Goal: Find specific page/section: Find specific page/section

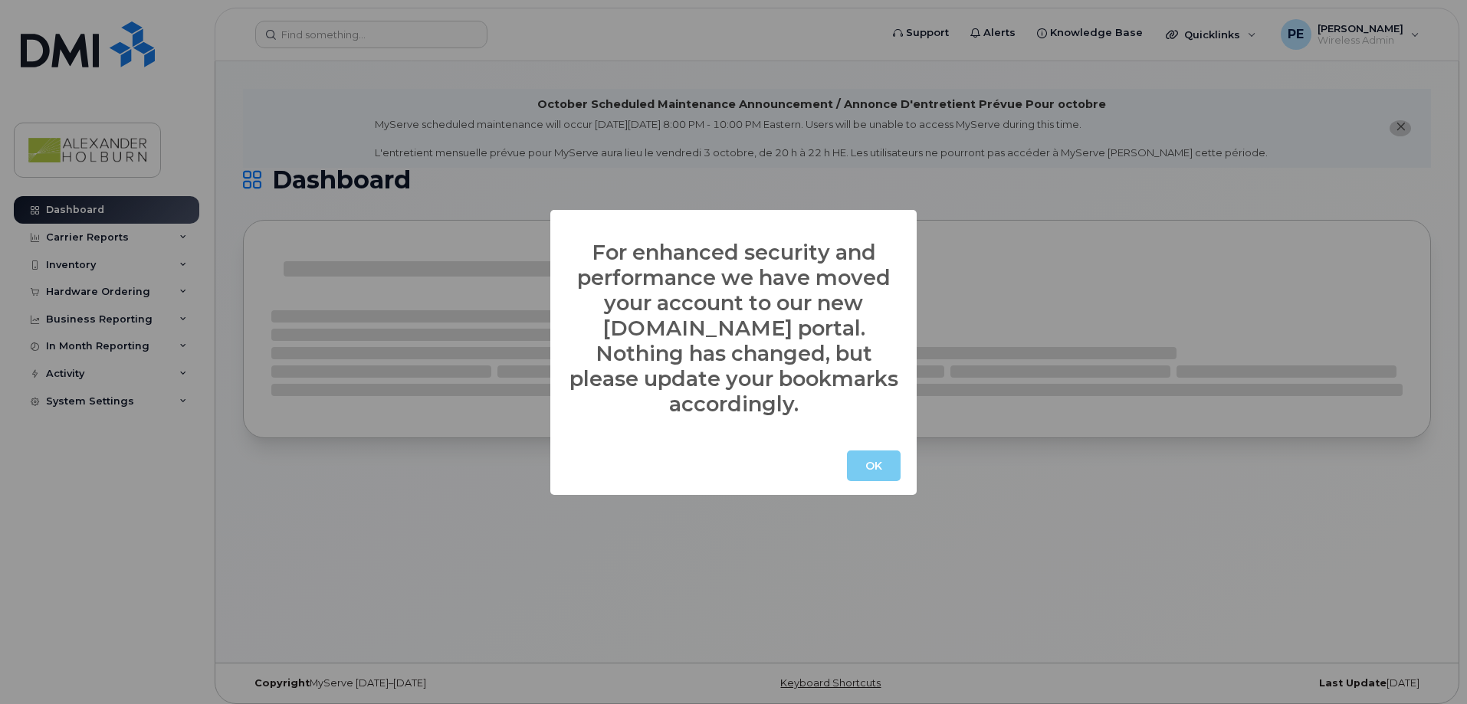
click at [878, 453] on button "OK" at bounding box center [874, 466] width 54 height 31
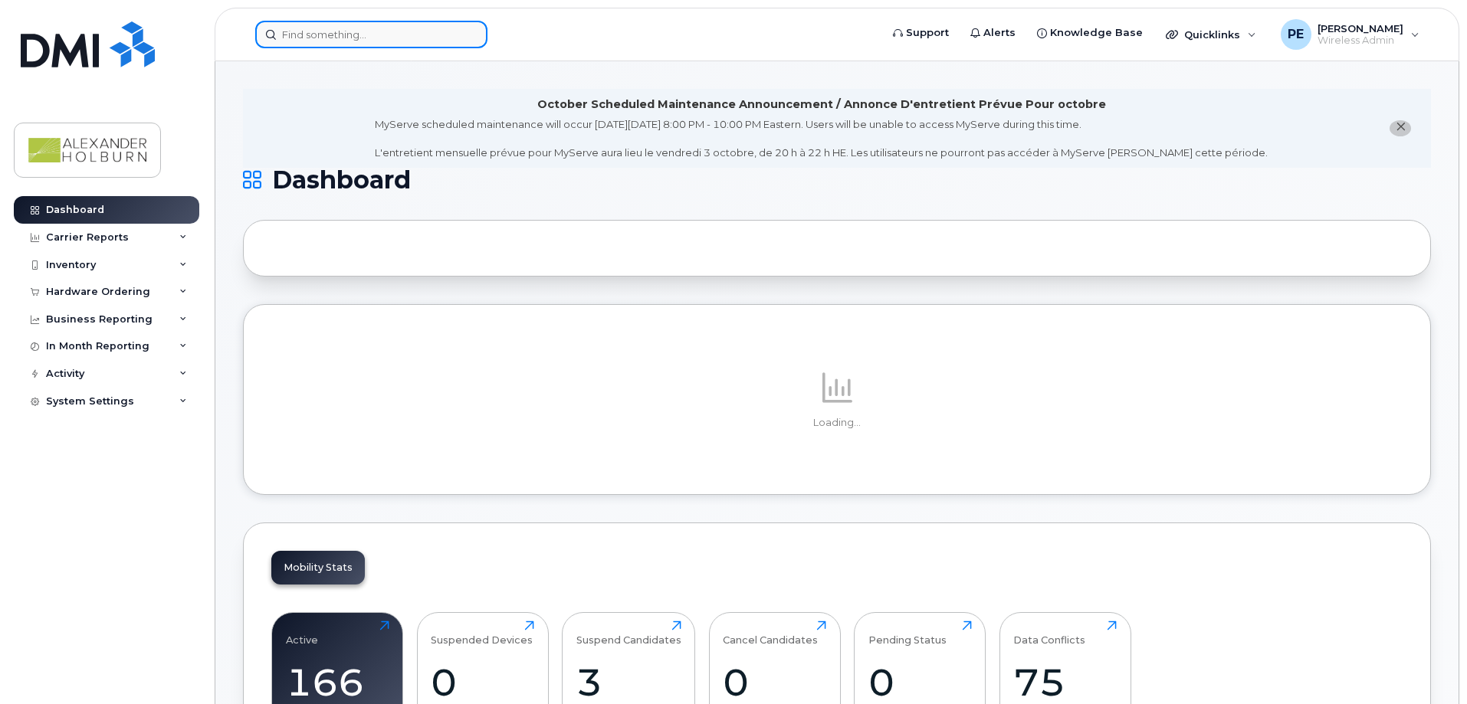
click at [358, 36] on input at bounding box center [371, 35] width 232 height 28
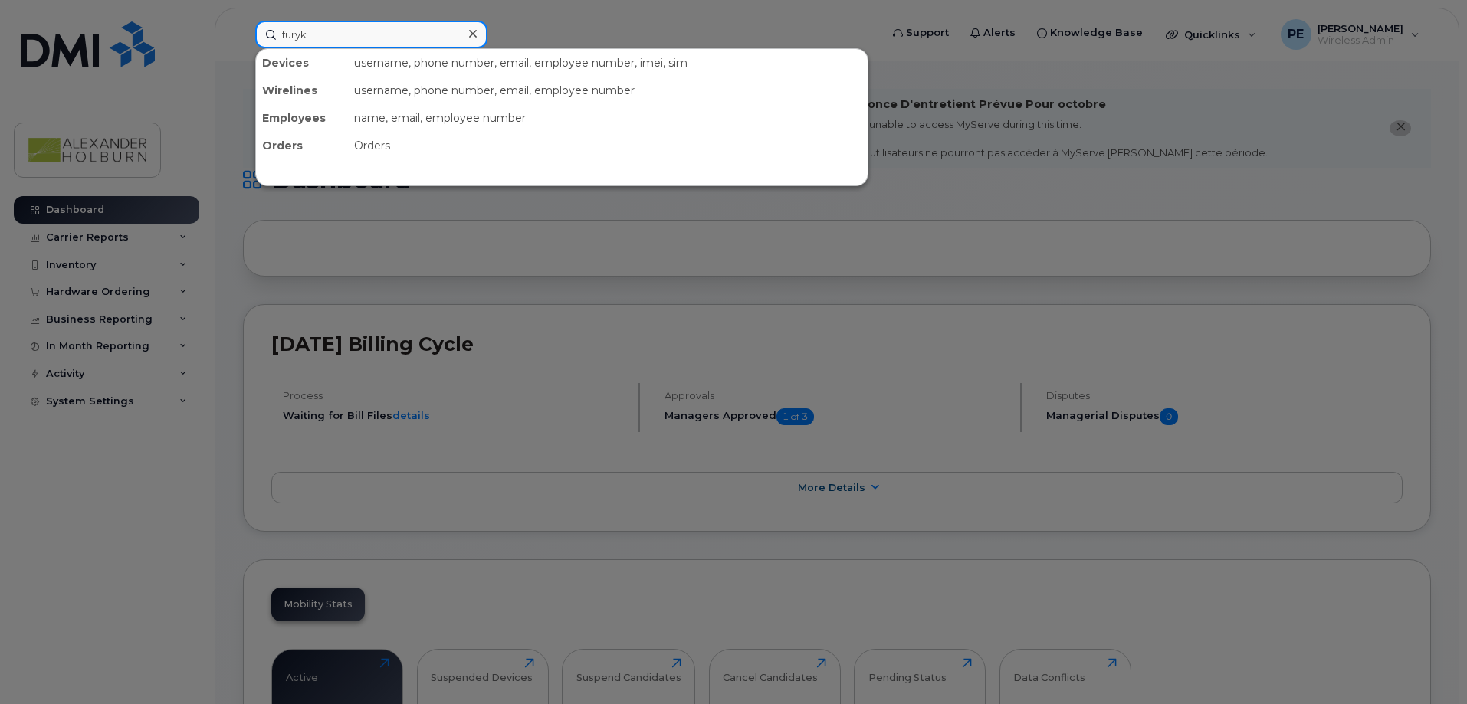
type input "furyk"
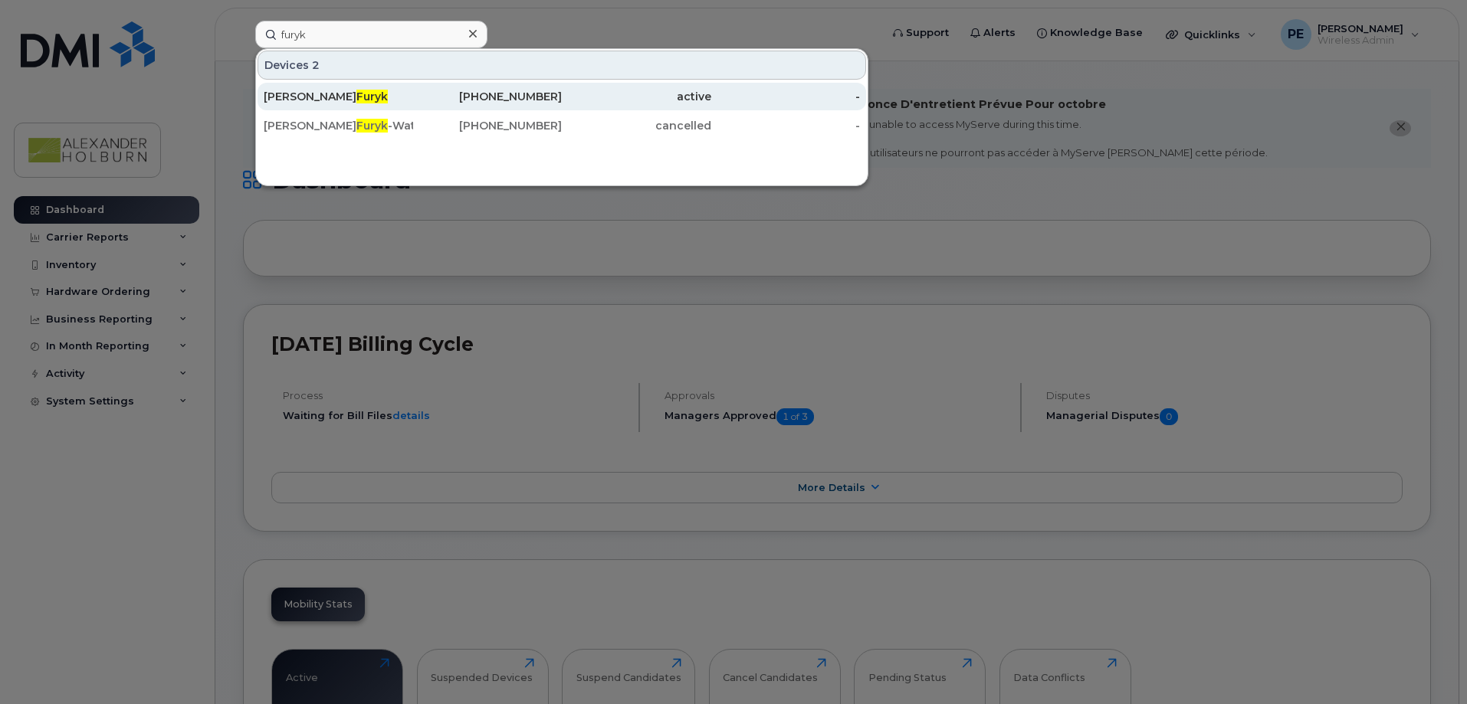
click at [356, 96] on div "Michael Furyk" at bounding box center [338, 96] width 149 height 15
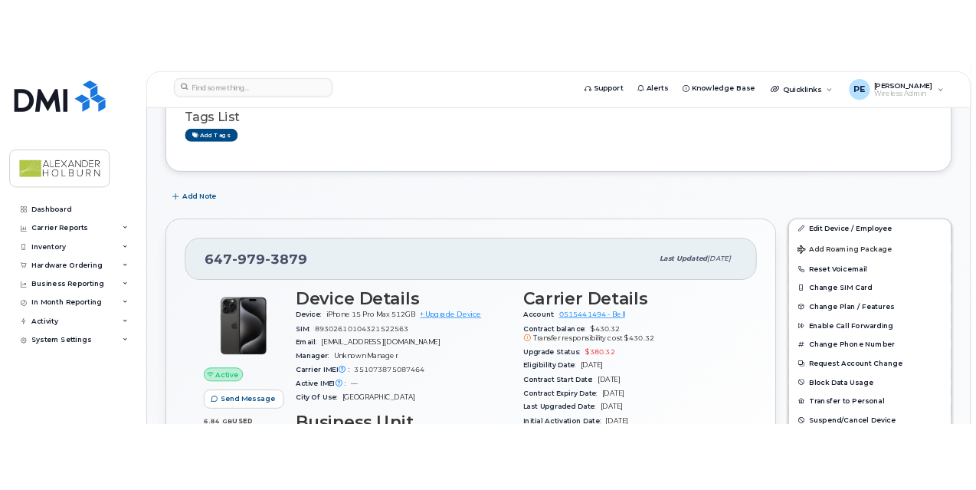
scroll to position [383, 0]
